Goal: Task Accomplishment & Management: Manage account settings

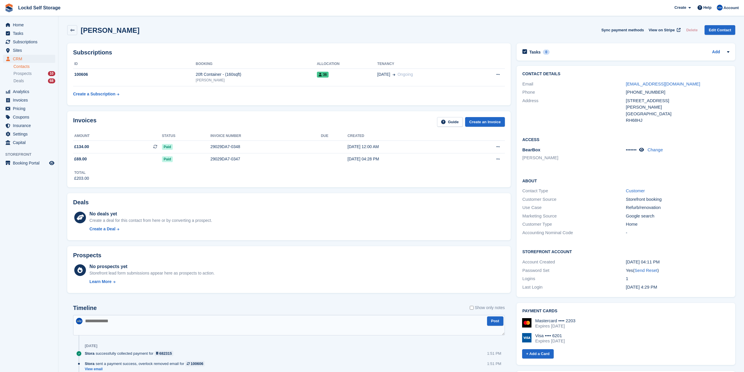
scroll to position [263, 0]
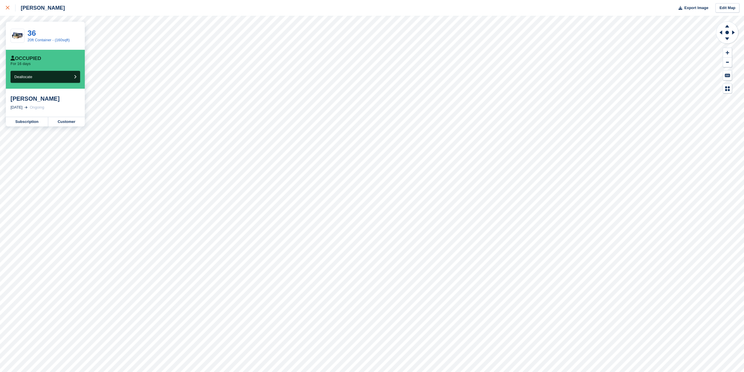
click at [13, 10] on div at bounding box center [11, 7] width 10 height 7
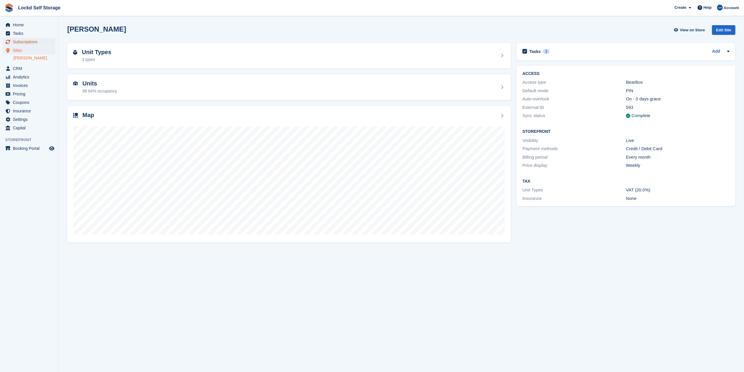
click at [38, 45] on span "Subscriptions" at bounding box center [30, 42] width 35 height 8
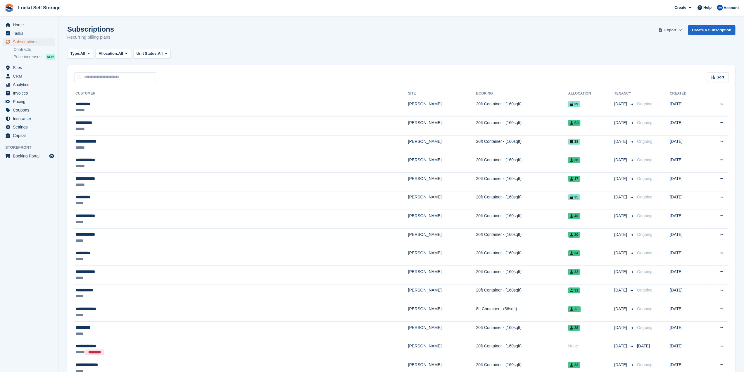
click at [676, 28] on span "Export" at bounding box center [671, 30] width 12 height 6
click at [634, 76] on link "Start Export" at bounding box center [648, 75] width 66 height 10
click at [89, 57] on button "Type: All" at bounding box center [80, 54] width 26 height 10
click at [79, 96] on link "Active" at bounding box center [95, 99] width 51 height 11
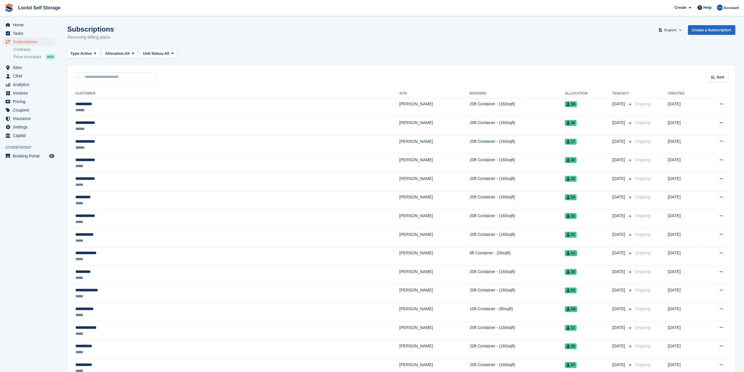
click at [675, 30] on span "Export" at bounding box center [671, 30] width 12 height 6
click at [84, 51] on span "Active" at bounding box center [85, 54] width 11 height 6
click at [670, 31] on span "Export" at bounding box center [671, 30] width 12 height 6
click at [643, 76] on div "Start Export" at bounding box center [648, 75] width 22 height 6
click at [488, 41] on div "Subscriptions Recurring billing plans Export Export Subscriptions Export a CSV …" at bounding box center [401, 36] width 668 height 23
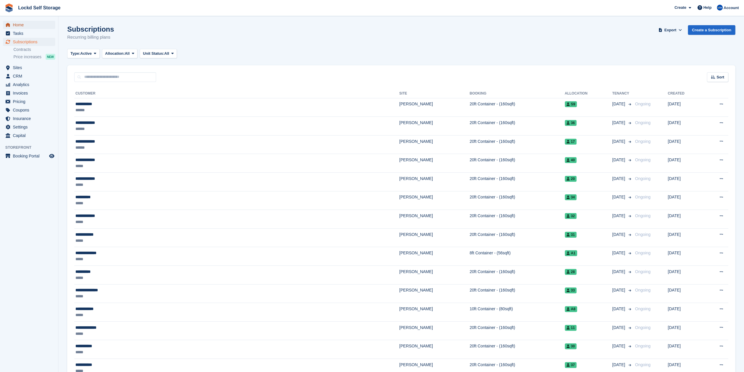
click at [18, 27] on span "Home" at bounding box center [30, 25] width 35 height 8
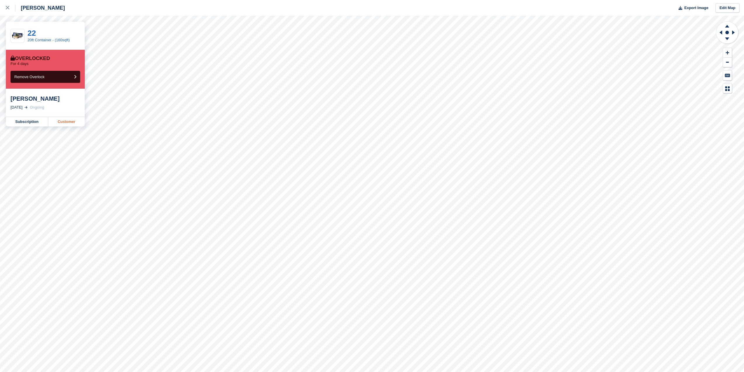
click at [57, 122] on link "Customer" at bounding box center [66, 121] width 37 height 9
click at [9, 8] on icon at bounding box center [8, 8] width 4 height 4
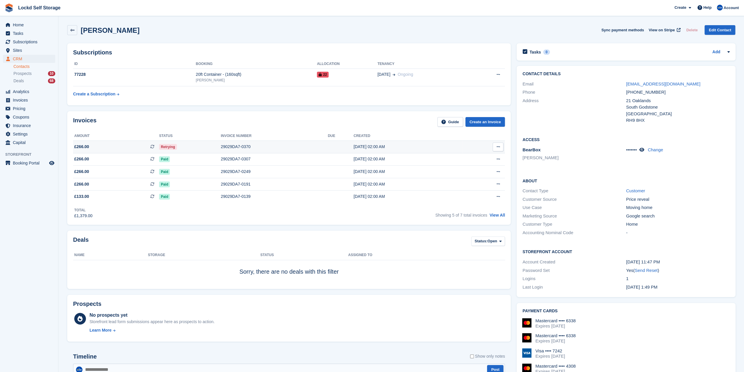
click at [252, 143] on td "29029DA7-0370" at bounding box center [274, 146] width 107 height 13
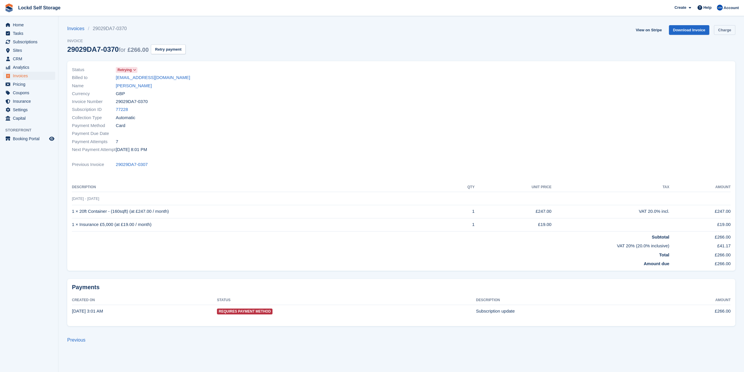
click at [725, 31] on link "Charge" at bounding box center [724, 30] width 21 height 10
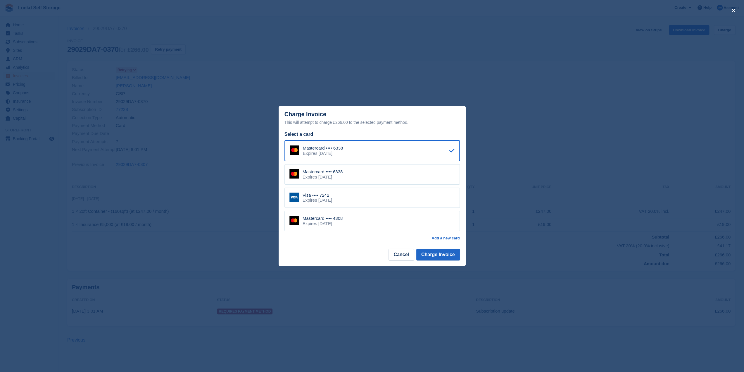
click at [351, 169] on div "Mastercard •••• 6338 Expires November 2029" at bounding box center [372, 174] width 175 height 20
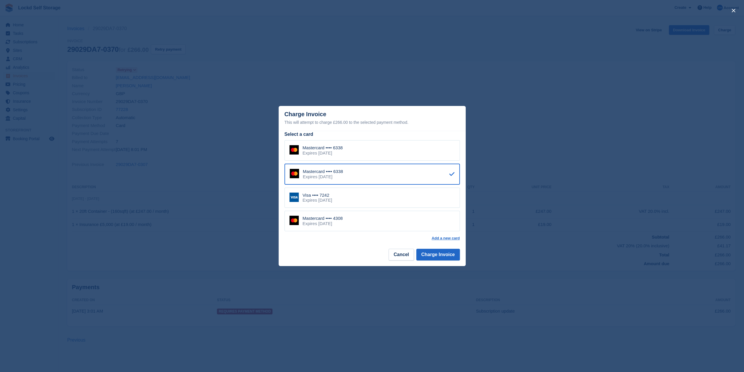
click at [332, 200] on div "Expires August 2029" at bounding box center [318, 199] width 30 height 5
click at [436, 253] on button "Charge Invoice" at bounding box center [438, 255] width 44 height 12
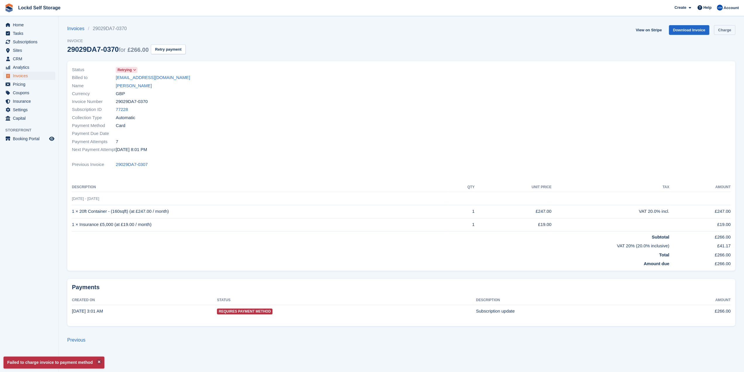
click at [716, 31] on link "Charge" at bounding box center [724, 30] width 21 height 10
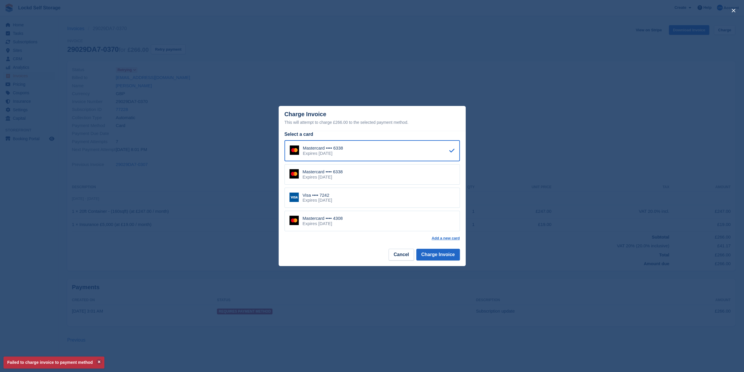
click at [342, 227] on div "Mastercard •••• 4308 Expires October 2028" at bounding box center [372, 221] width 175 height 20
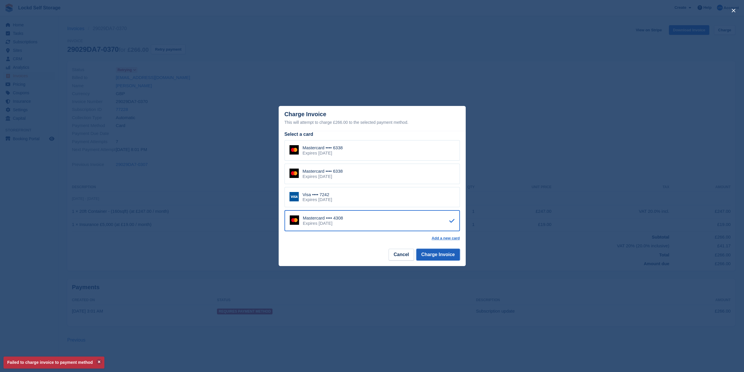
click at [441, 254] on button "Charge Invoice" at bounding box center [438, 255] width 44 height 12
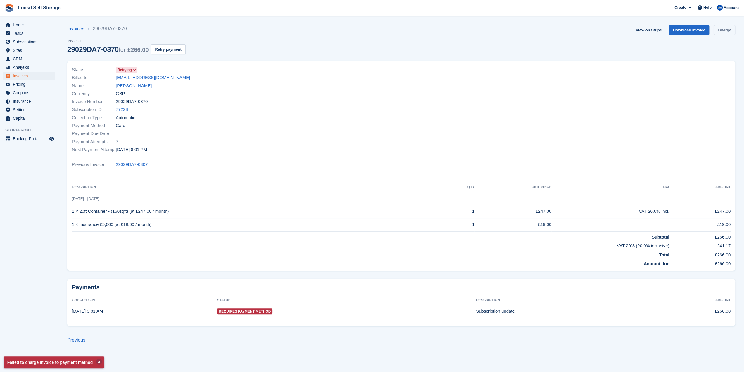
click at [727, 32] on link "Charge" at bounding box center [724, 30] width 21 height 10
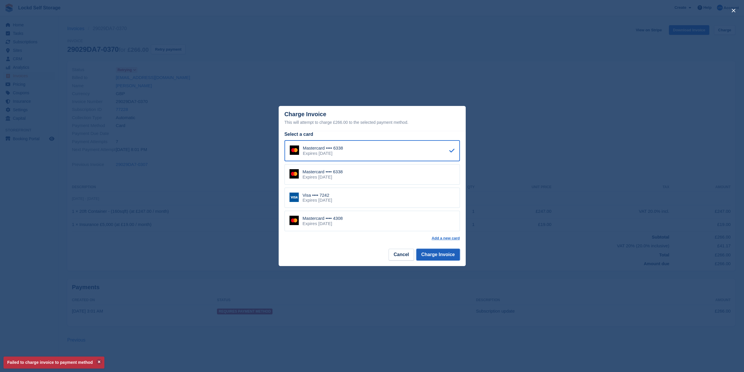
click at [433, 257] on button "Charge Invoice" at bounding box center [438, 255] width 44 height 12
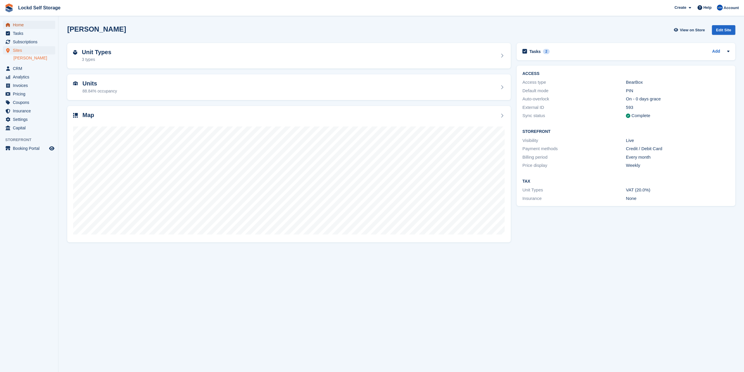
click at [38, 27] on span "Home" at bounding box center [30, 25] width 35 height 8
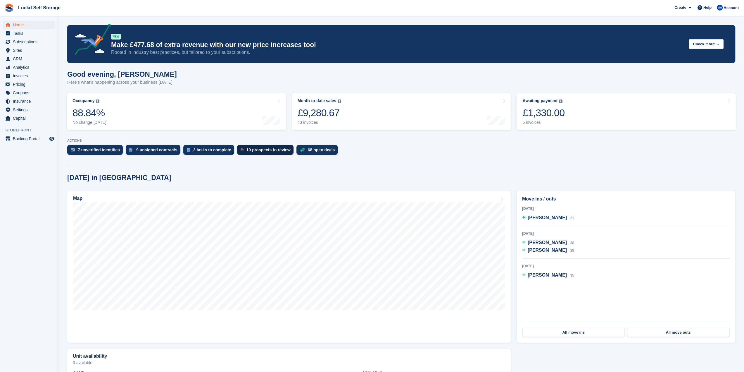
click at [247, 151] on div "10 prospects to review" at bounding box center [269, 149] width 44 height 5
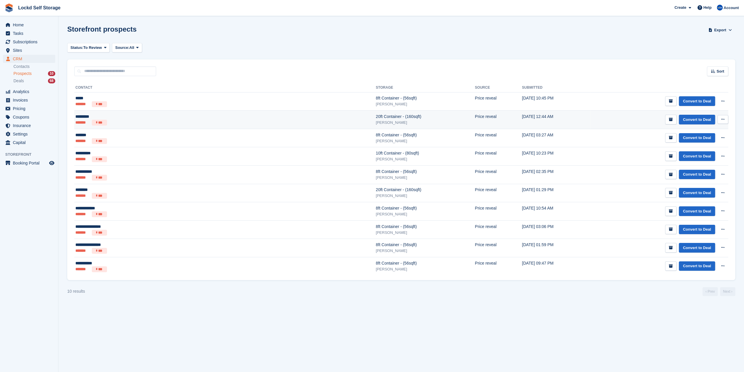
click at [376, 122] on div "[PERSON_NAME]" at bounding box center [425, 123] width 99 height 6
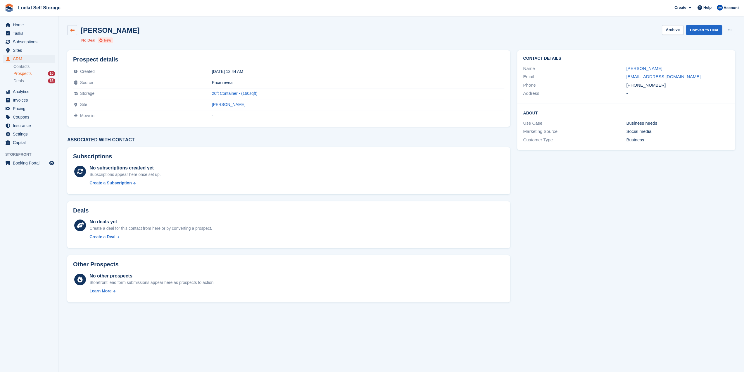
click at [71, 32] on icon at bounding box center [72, 30] width 4 height 4
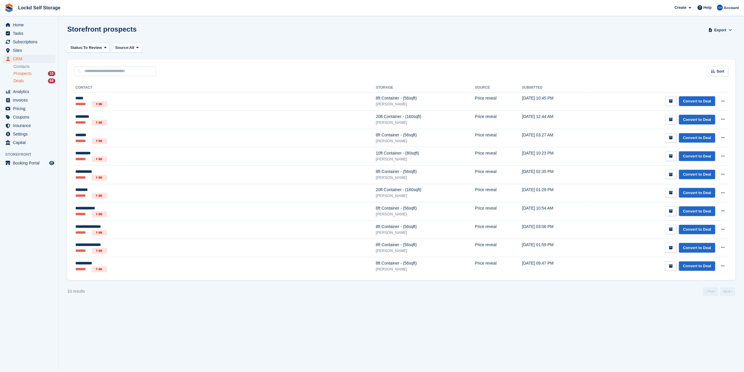
click at [35, 82] on div "Deals 68" at bounding box center [34, 81] width 42 height 6
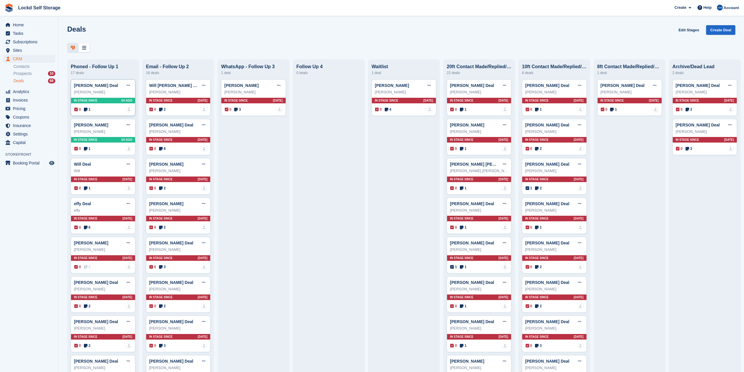
click at [99, 101] on div "In stage since 1H AGO" at bounding box center [103, 101] width 64 height 6
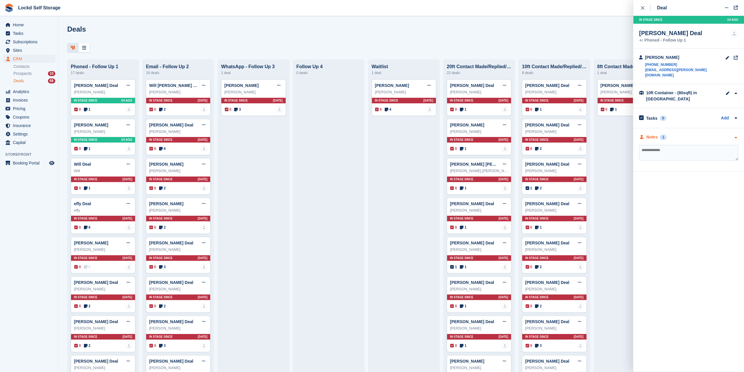
click at [688, 134] on div "Notes 1" at bounding box center [688, 137] width 99 height 6
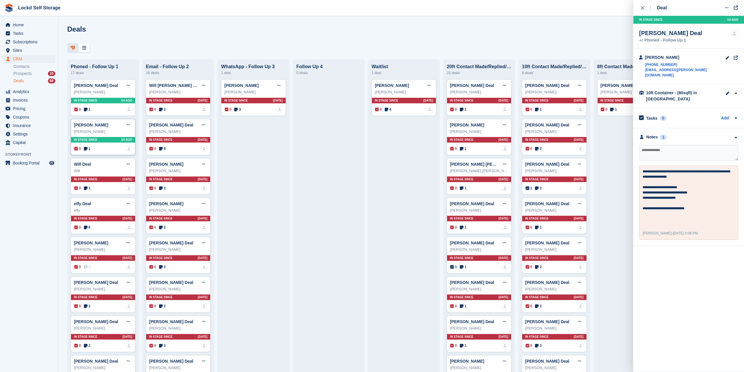
click at [117, 132] on div "[PERSON_NAME]" at bounding box center [103, 132] width 58 height 6
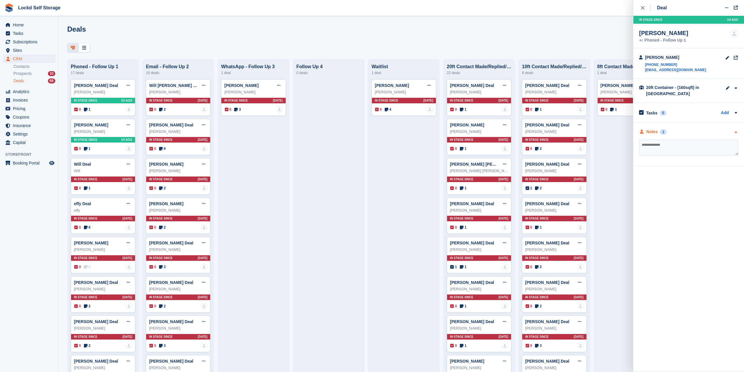
click at [688, 131] on div "Notes 1" at bounding box center [688, 132] width 99 height 6
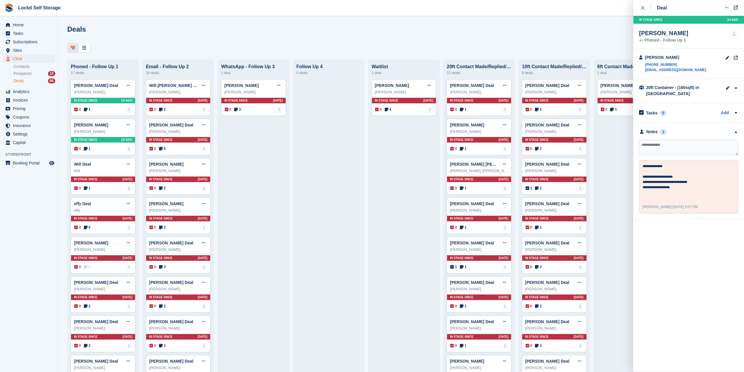
click at [680, 153] on textarea at bounding box center [688, 148] width 99 height 16
type textarea "*******"
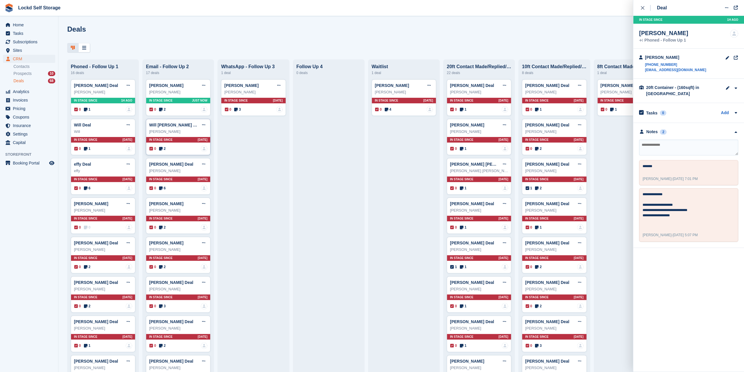
click at [200, 130] on div "Will Drury" at bounding box center [178, 132] width 58 height 6
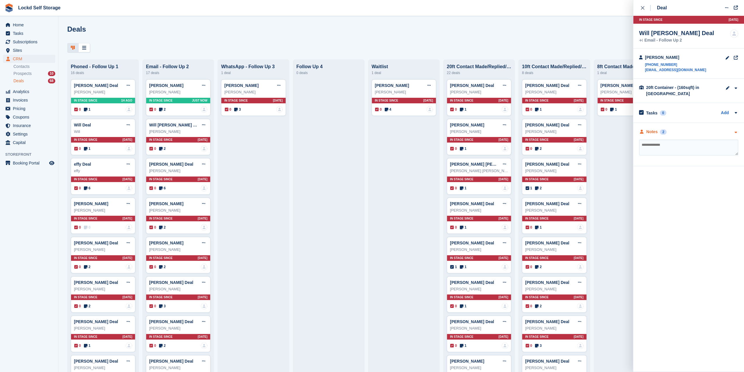
click at [727, 130] on div "Notes 2" at bounding box center [688, 132] width 99 height 6
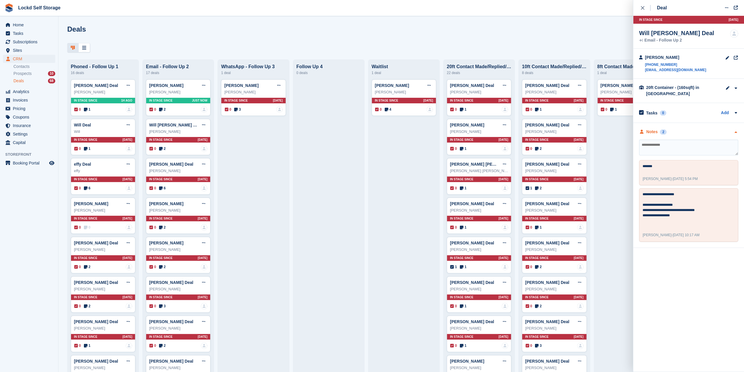
click at [727, 130] on div "Notes 2" at bounding box center [688, 132] width 99 height 6
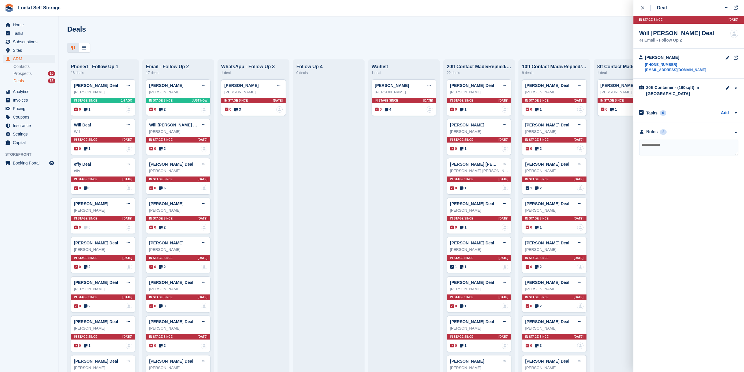
click at [26, 135] on span "Settings" at bounding box center [30, 134] width 35 height 8
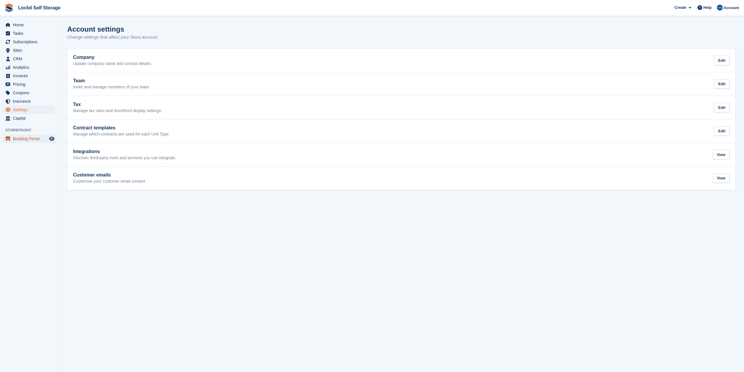
click at [38, 139] on span "Booking Portal" at bounding box center [30, 139] width 35 height 8
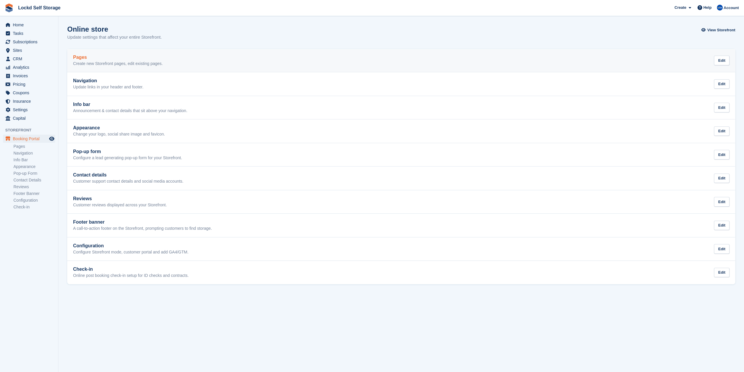
click at [119, 62] on p "Create new Storefront pages, edit existing pages." at bounding box center [118, 63] width 90 height 5
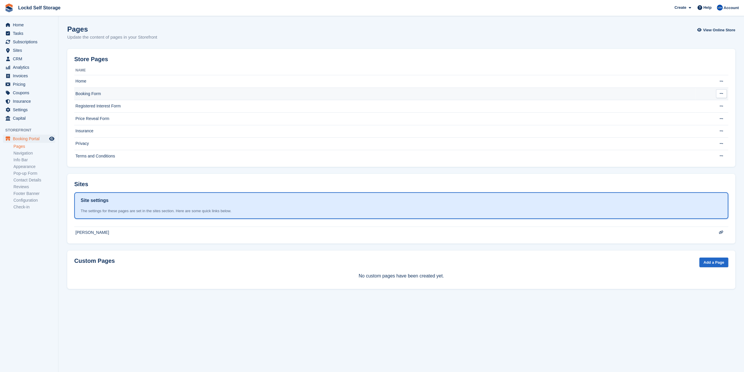
click at [100, 92] on td "Booking Form" at bounding box center [385, 93] width 622 height 13
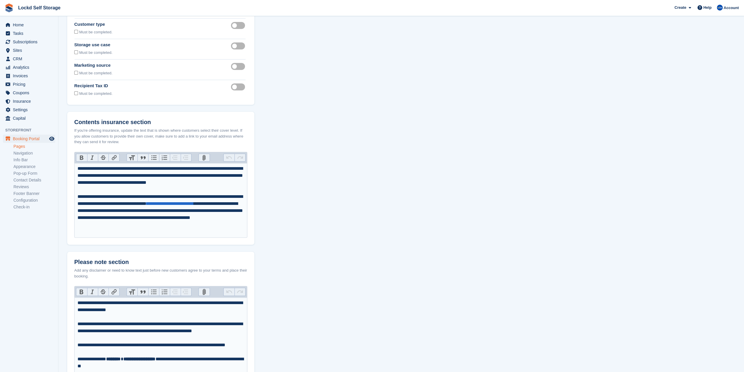
scroll to position [33, 0]
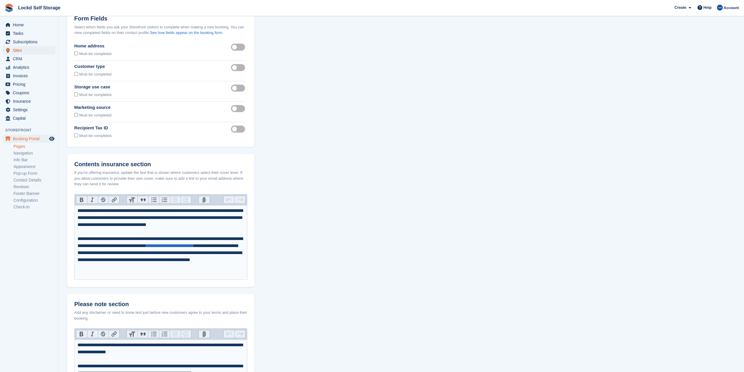
click at [20, 47] on span "Sites" at bounding box center [30, 50] width 35 height 8
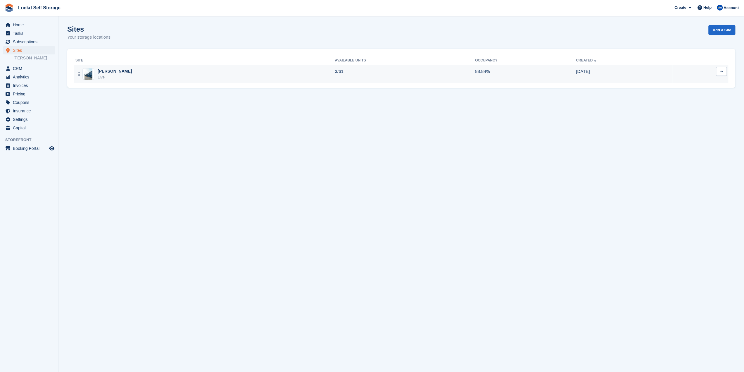
click at [721, 71] on icon at bounding box center [721, 71] width 3 height 4
click at [693, 84] on p "Edit site" at bounding box center [699, 83] width 51 height 8
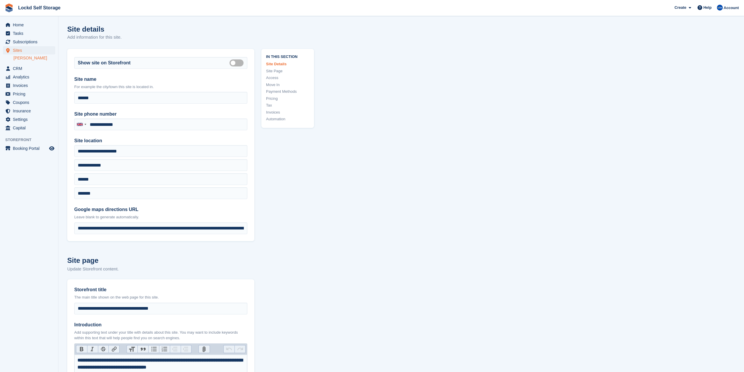
type input "**********"
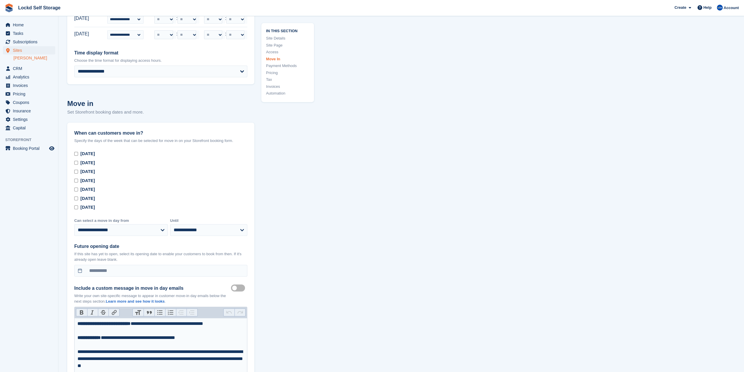
scroll to position [1960, 0]
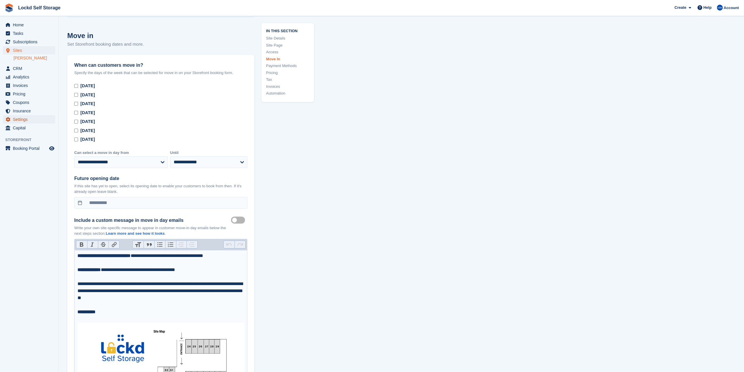
click at [28, 116] on span "Settings" at bounding box center [30, 119] width 35 height 8
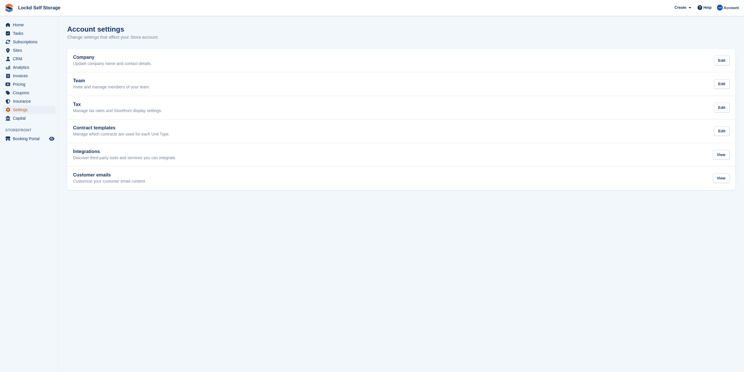
click at [29, 110] on span "Settings" at bounding box center [30, 110] width 35 height 8
click at [30, 100] on span "Insurance" at bounding box center [30, 101] width 35 height 8
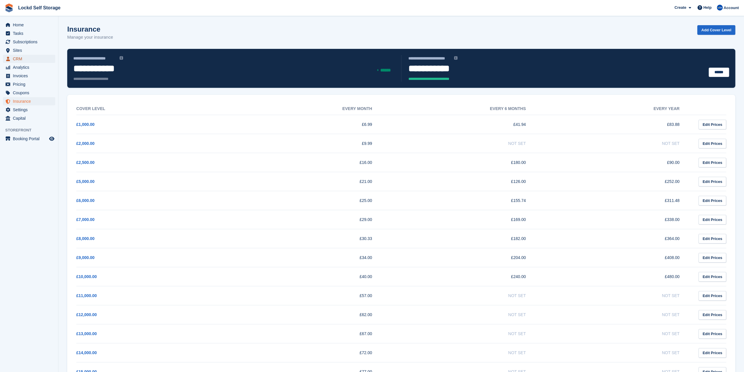
click at [23, 61] on span "CRM" at bounding box center [30, 59] width 35 height 8
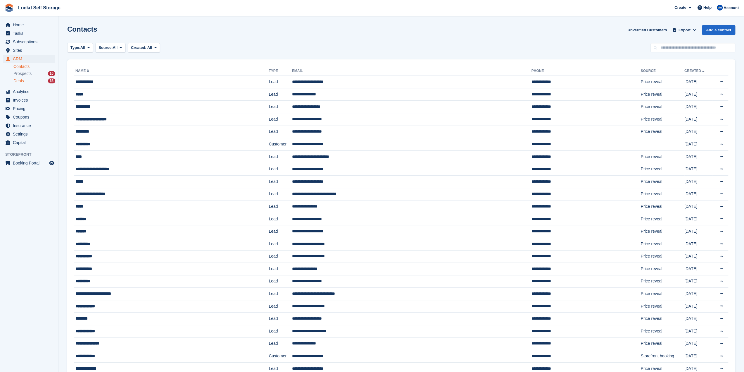
click at [42, 81] on div "Deals 68" at bounding box center [34, 81] width 42 height 6
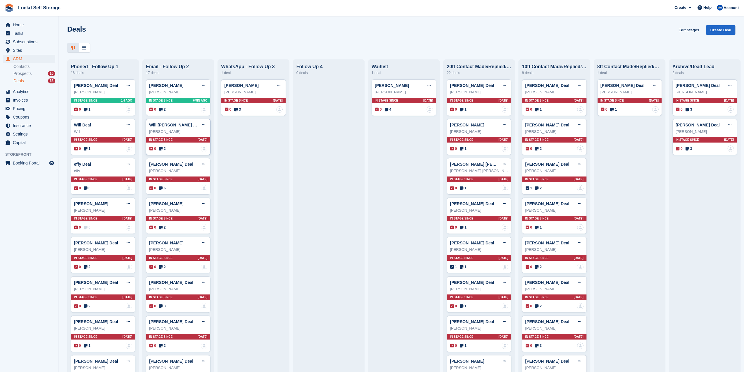
click at [175, 135] on div "Will Drury" at bounding box center [178, 132] width 58 height 6
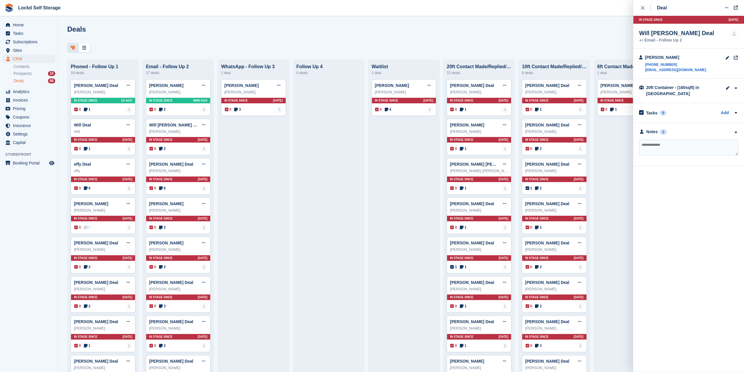
click at [656, 145] on textarea at bounding box center [688, 148] width 99 height 16
paste textarea "**********"
type textarea "**********"
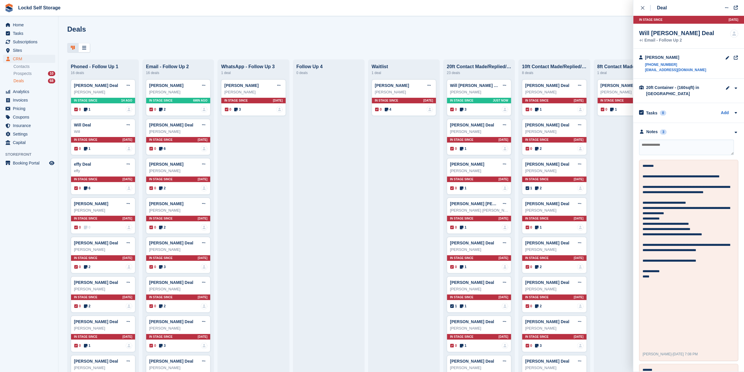
click at [643, 6] on div "close" at bounding box center [646, 8] width 10 height 6
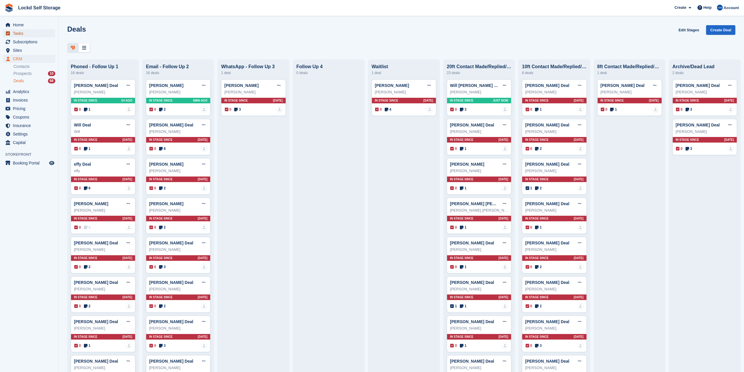
click at [22, 30] on span "Tasks" at bounding box center [30, 33] width 35 height 8
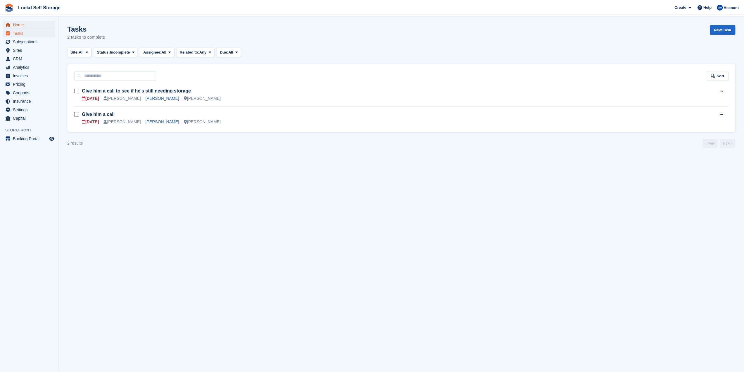
click at [22, 27] on span "Home" at bounding box center [30, 25] width 35 height 8
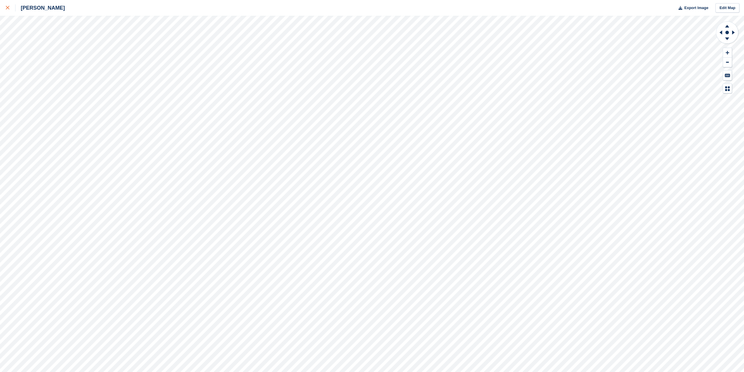
click at [6, 7] on icon at bounding box center [8, 8] width 4 height 4
